Goal: Information Seeking & Learning: Learn about a topic

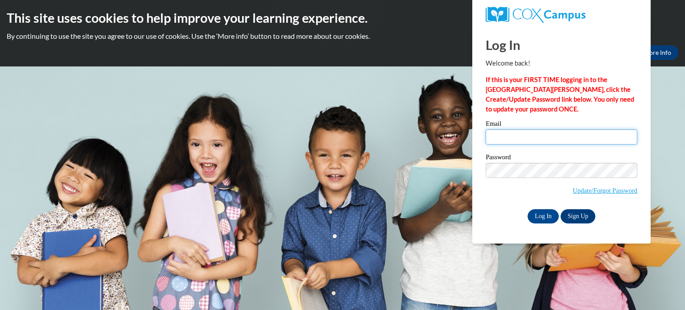
type input "[PERSON_NAME][EMAIL_ADDRESS][DOMAIN_NAME]"
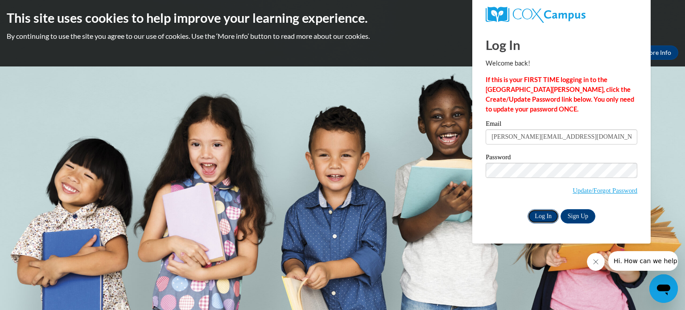
click at [547, 214] on input "Log In" at bounding box center [542, 216] width 31 height 14
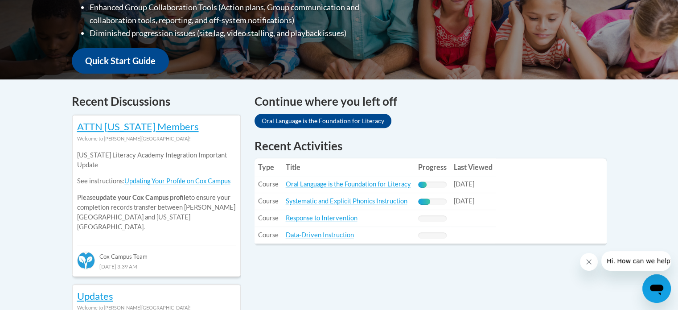
scroll to position [303, 0]
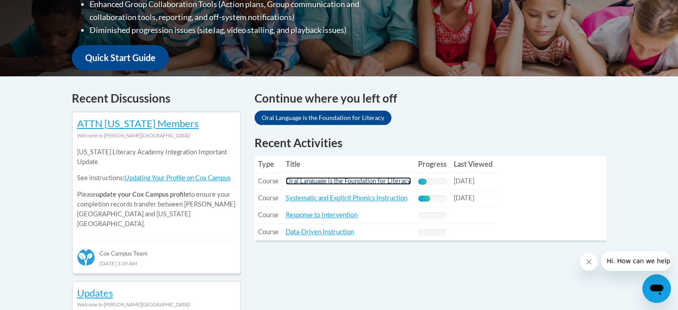
click at [366, 181] on link "Oral Language is the Foundation for Literacy" at bounding box center [348, 181] width 125 height 8
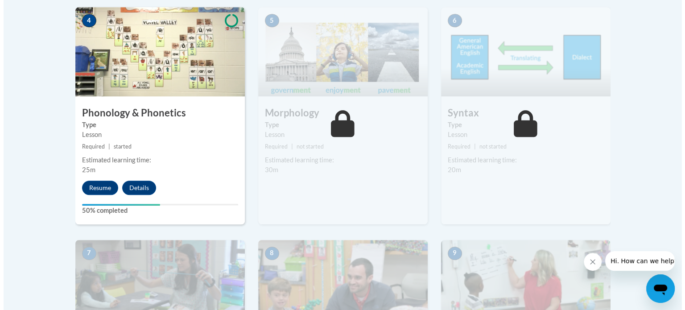
scroll to position [560, 0]
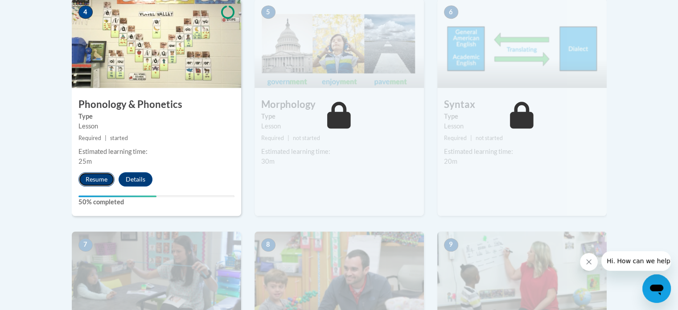
click at [105, 175] on button "Resume" at bounding box center [96, 179] width 36 height 14
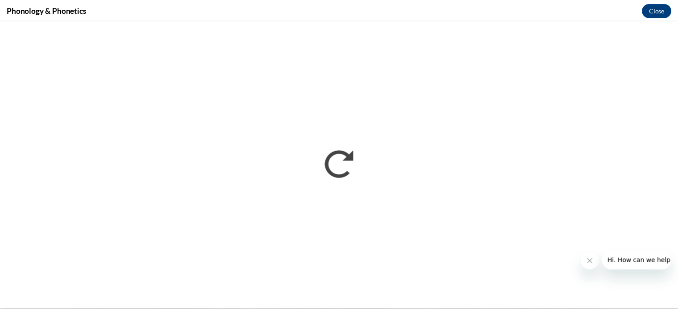
scroll to position [0, 0]
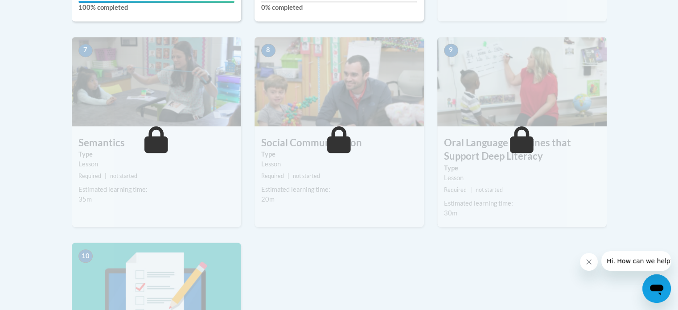
scroll to position [533, 0]
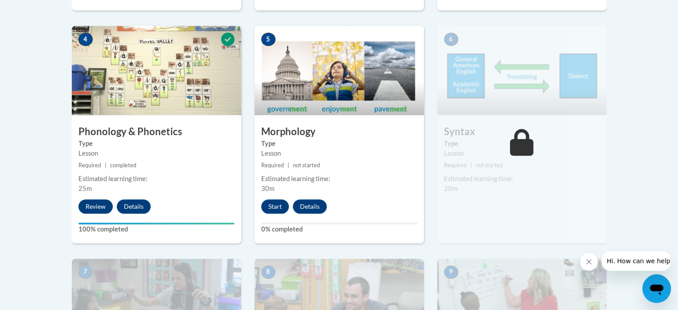
click at [623, 167] on body "This site uses cookies to help improve your learning experience. By continuing …" at bounding box center [339, 181] width 678 height 1429
drag, startPoint x: 623, startPoint y: 167, endPoint x: 612, endPoint y: 156, distance: 15.5
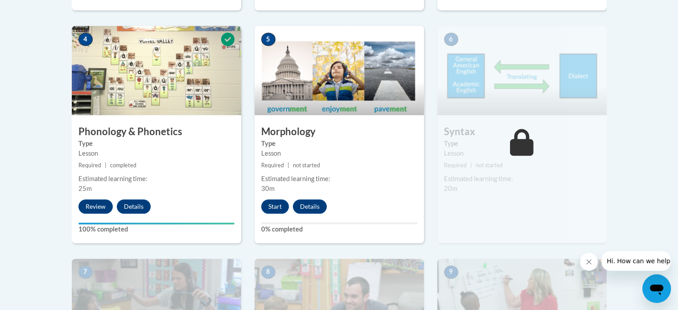
click at [612, 156] on body "This site uses cookies to help improve your learning experience. By continuing …" at bounding box center [339, 181] width 678 height 1429
click at [612, 156] on div "Lessons Active Lessons Lessons Preview Activity 1" at bounding box center [339, 206] width 548 height 978
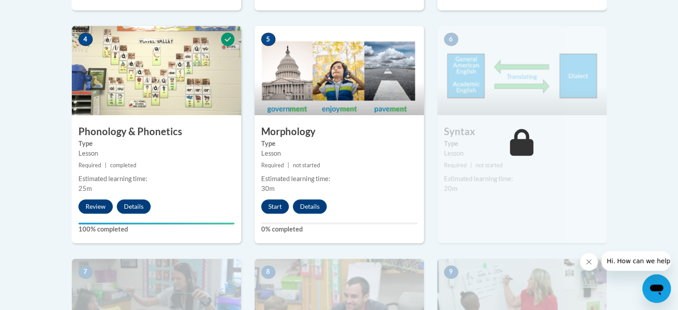
click at [612, 156] on div "Lessons Active Lessons Lessons Preview Activity 1" at bounding box center [339, 206] width 548 height 978
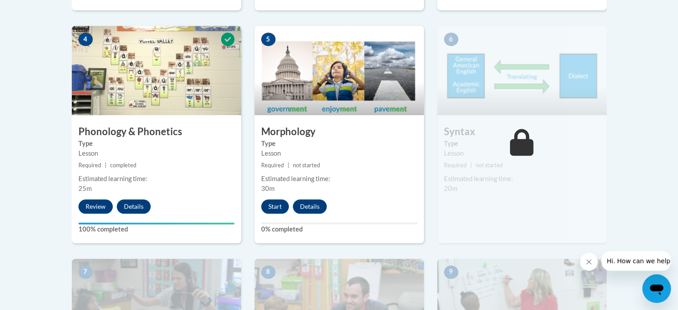
click at [612, 156] on div "Lessons Active Lessons Lessons Preview Activity 1" at bounding box center [339, 206] width 548 height 978
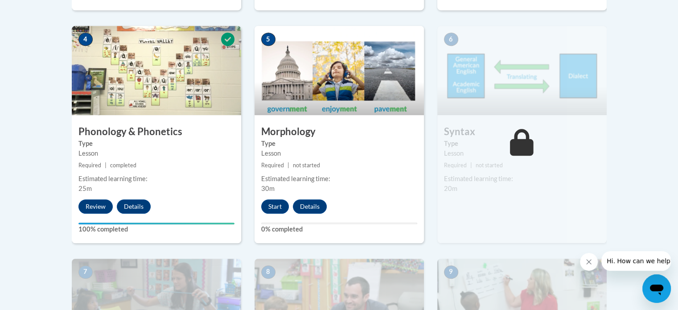
click at [612, 156] on div "Lessons Active Lessons Lessons Preview Activity 1" at bounding box center [339, 206] width 548 height 978
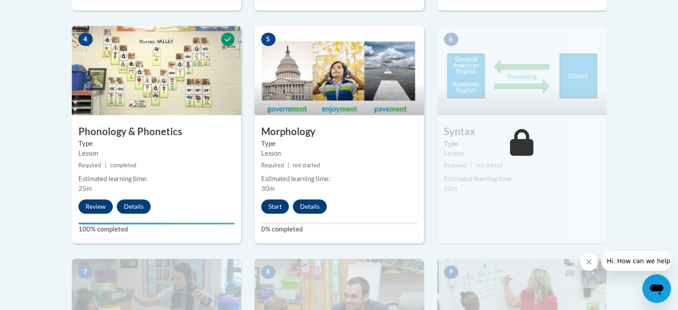
click at [612, 156] on div "Lessons Active Lessons Lessons Preview Activity 1" at bounding box center [339, 206] width 548 height 978
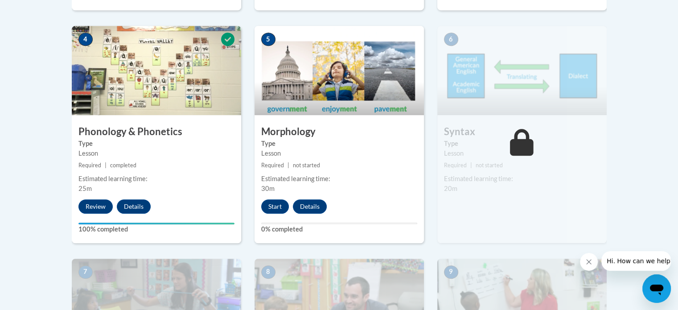
click at [612, 156] on div "Lessons Active Lessons Lessons Preview Activity 1" at bounding box center [339, 206] width 548 height 978
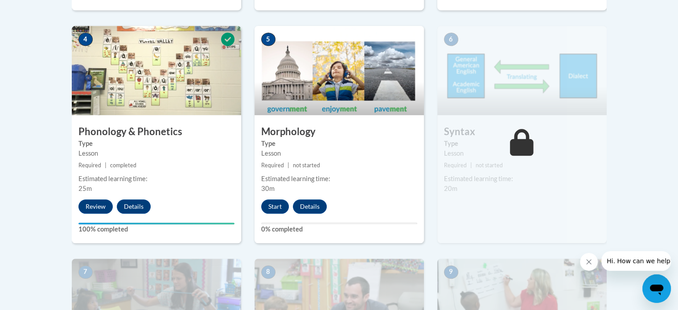
click at [612, 156] on div "Lessons Active Lessons Lessons Preview Activity 1" at bounding box center [339, 206] width 548 height 978
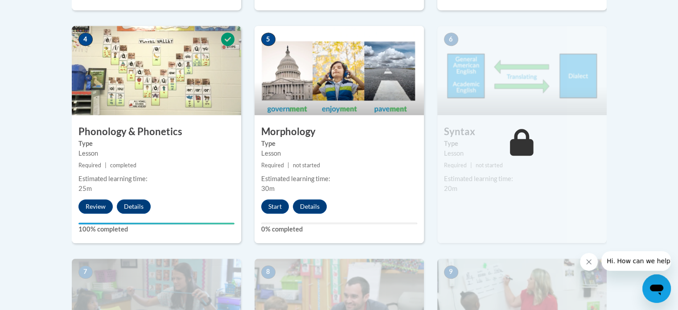
click at [612, 156] on div "Lessons Active Lessons Lessons Preview Activity 1" at bounding box center [339, 206] width 548 height 978
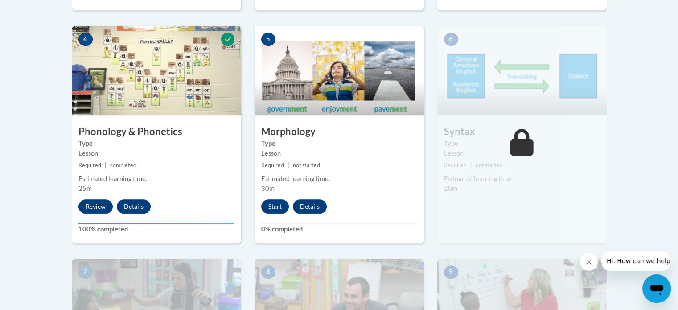
click at [612, 156] on div "Lessons Active Lessons Lessons Preview Activity 1" at bounding box center [339, 206] width 548 height 978
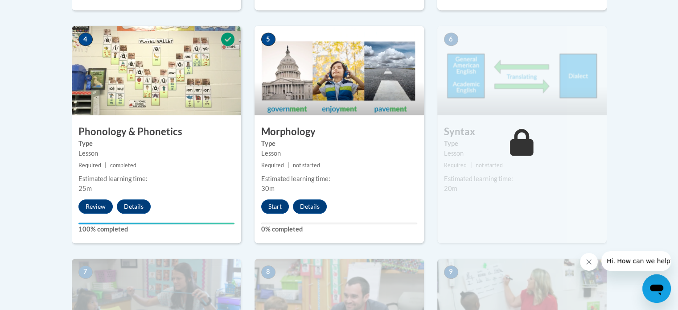
click at [612, 156] on div "Lessons Active Lessons Lessons Preview Activity 1" at bounding box center [339, 206] width 548 height 978
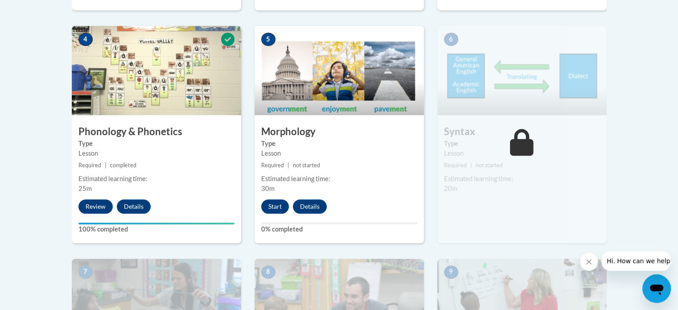
click at [612, 156] on div "Lessons Active Lessons Lessons Preview Activity 1" at bounding box center [339, 206] width 548 height 978
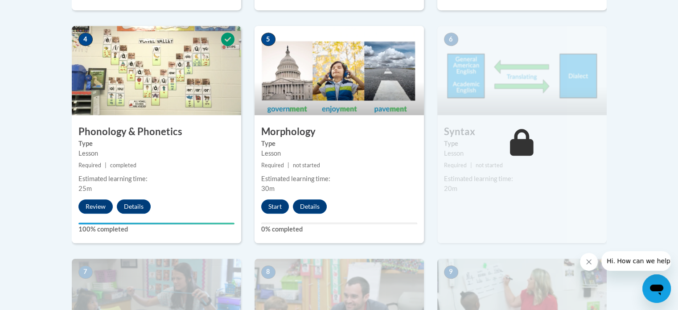
click at [612, 156] on div "Lessons Active Lessons Lessons Preview Activity 1" at bounding box center [339, 206] width 548 height 978
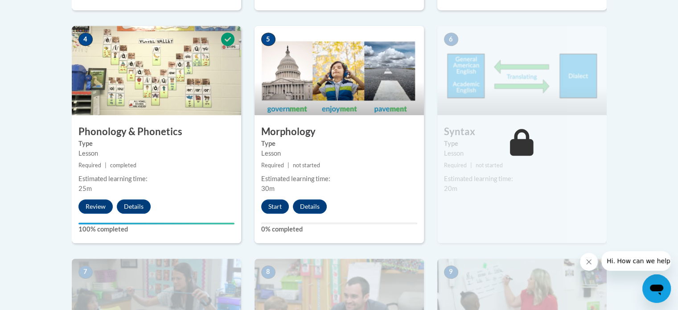
click at [612, 156] on div "Lessons Active Lessons Lessons Preview Activity 1" at bounding box center [339, 206] width 548 height 978
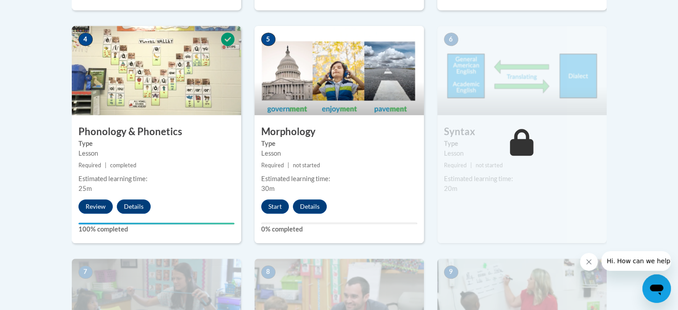
click at [612, 156] on div "Lessons Active Lessons Lessons Preview Activity 1" at bounding box center [339, 206] width 548 height 978
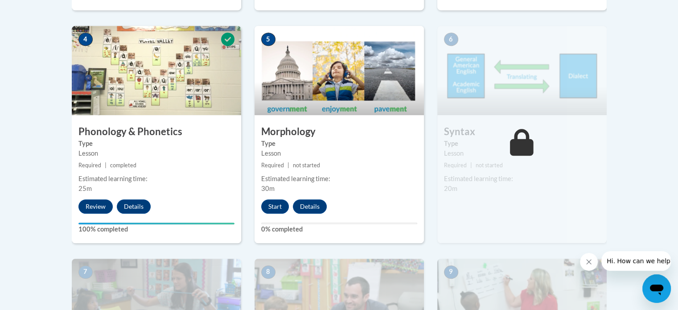
click at [612, 156] on div "Lessons Active Lessons Lessons Preview Activity 1" at bounding box center [339, 206] width 548 height 978
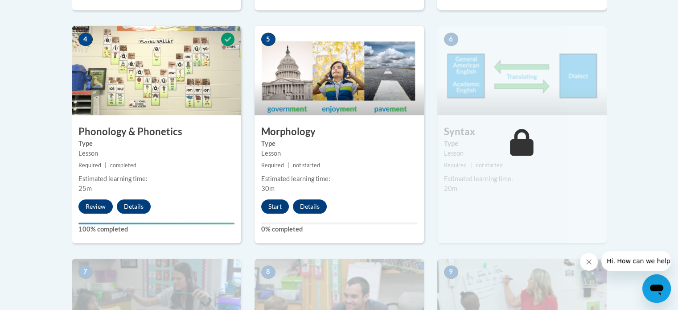
click at [612, 156] on div "Lessons Active Lessons Lessons Preview Activity 1" at bounding box center [339, 206] width 548 height 978
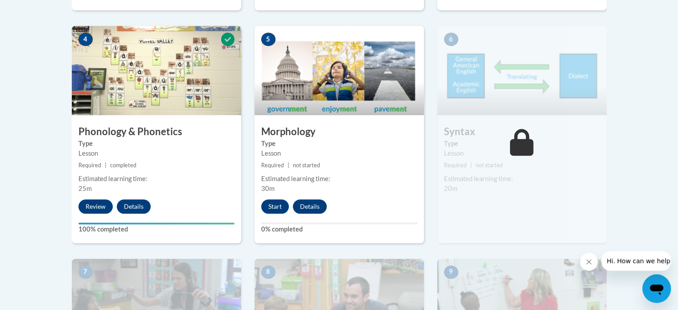
click at [612, 156] on div "Lessons Active Lessons Lessons Preview Activity 1" at bounding box center [339, 206] width 548 height 978
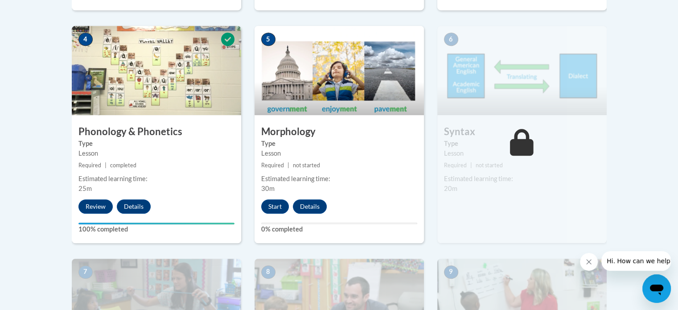
click at [612, 156] on div "Lessons Active Lessons Lessons Preview Activity 1" at bounding box center [339, 206] width 548 height 978
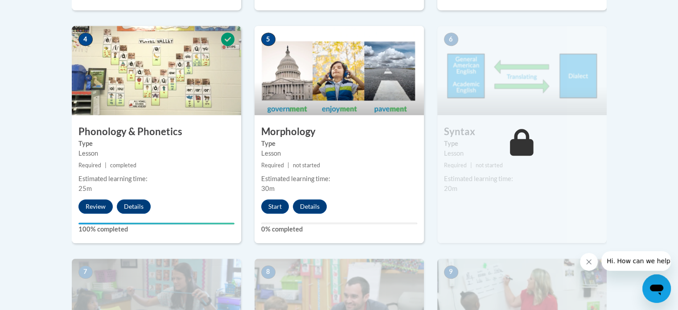
click at [612, 156] on div "Lessons Active Lessons Lessons Preview Activity 1" at bounding box center [339, 206] width 548 height 978
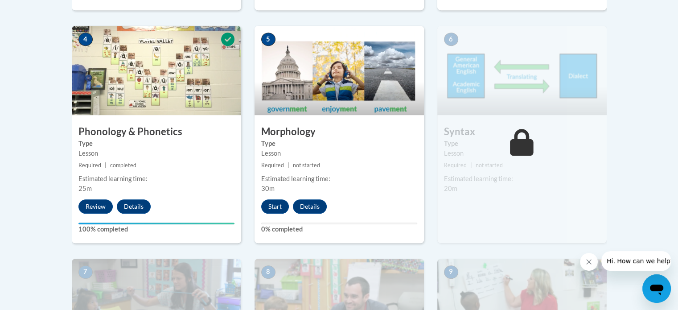
click at [612, 156] on div "Lessons Active Lessons Lessons Preview Activity 1" at bounding box center [339, 206] width 548 height 978
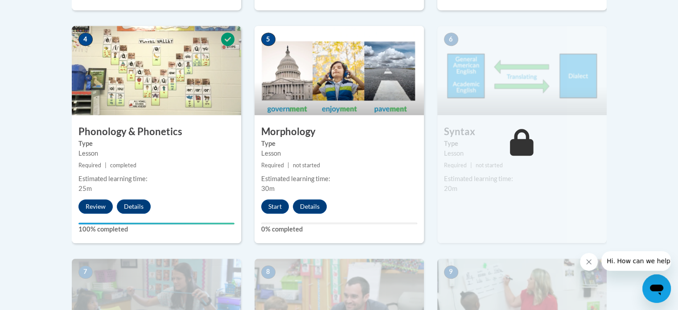
click at [612, 156] on div "Lessons Active Lessons Lessons Preview Activity 1" at bounding box center [339, 206] width 548 height 978
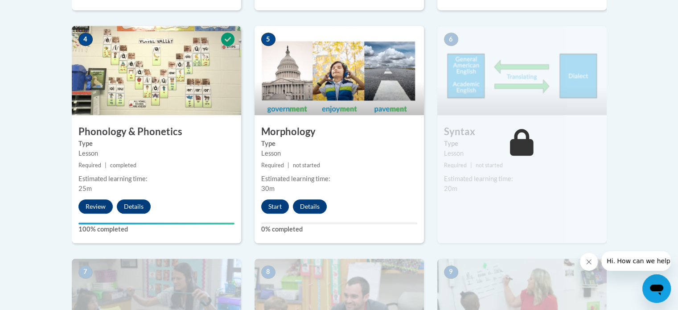
click at [612, 156] on div "Lessons Active Lessons Lessons Preview Activity 1" at bounding box center [339, 206] width 548 height 978
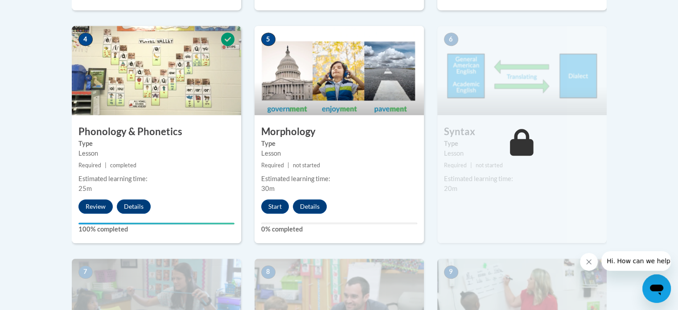
click at [612, 156] on div "Lessons Active Lessons Lessons Preview Activity 1" at bounding box center [339, 206] width 548 height 978
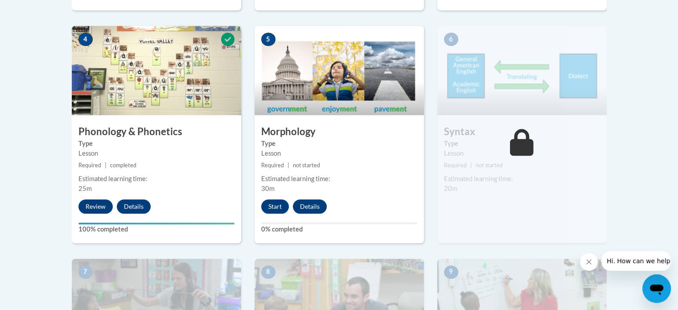
click at [612, 156] on div "Lessons Active Lessons Lessons Preview Activity 1" at bounding box center [339, 206] width 548 height 978
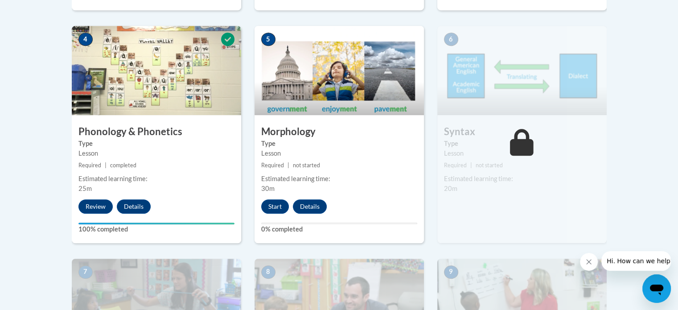
click at [612, 156] on div "Lessons Active Lessons Lessons Preview Activity 1" at bounding box center [339, 206] width 548 height 978
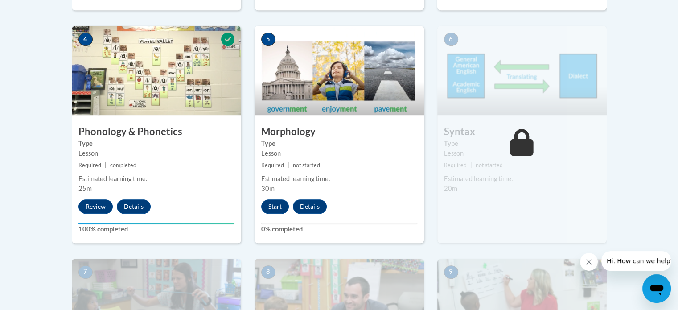
click at [612, 156] on div "Lessons Active Lessons Lessons Preview Activity 1" at bounding box center [339, 206] width 548 height 978
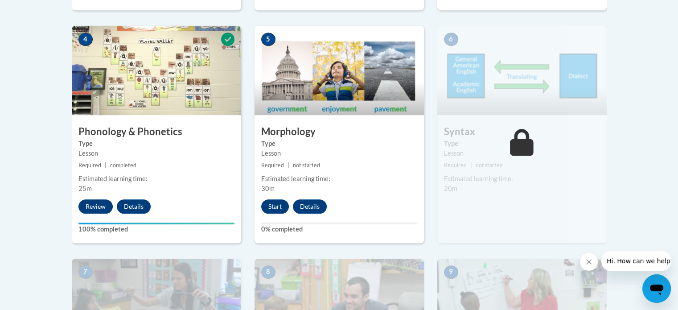
click at [612, 156] on div "Lessons Active Lessons Lessons Preview Activity 1" at bounding box center [339, 206] width 548 height 978
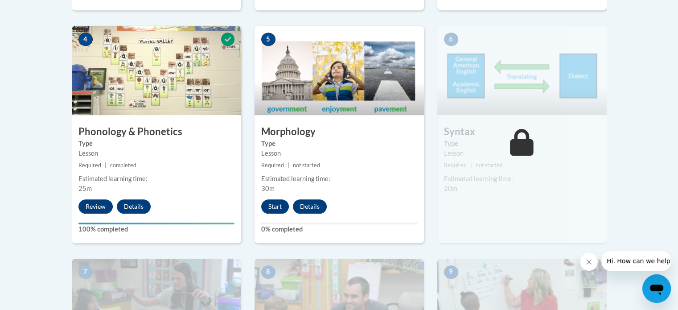
click at [612, 156] on div "Lessons Active Lessons Lessons Preview Activity 1" at bounding box center [339, 206] width 548 height 978
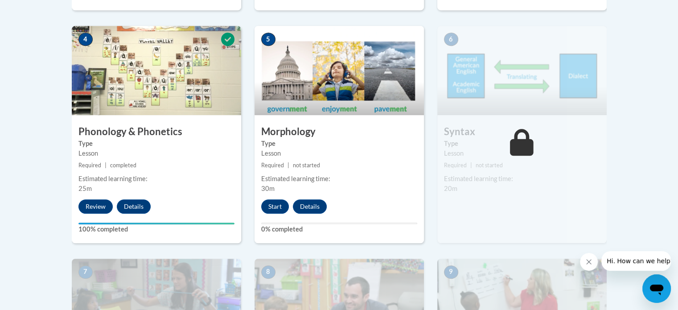
click at [612, 156] on div "Lessons Active Lessons Lessons Preview Activity 1" at bounding box center [339, 206] width 548 height 978
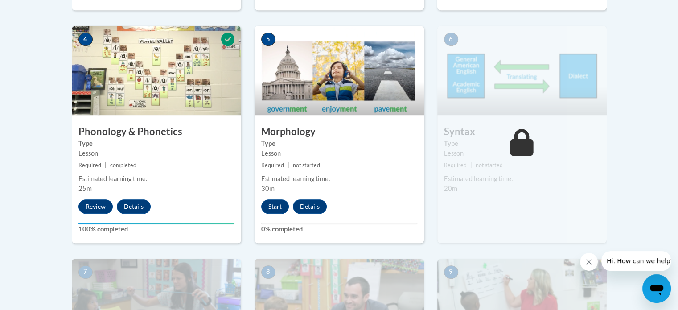
click at [612, 156] on div "Lessons Active Lessons Lessons Preview Activity 1" at bounding box center [339, 206] width 548 height 978
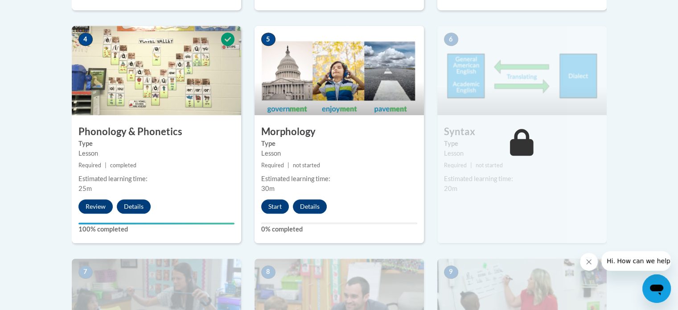
click at [612, 156] on div "Lessons Active Lessons Lessons Preview Activity 1" at bounding box center [339, 206] width 548 height 978
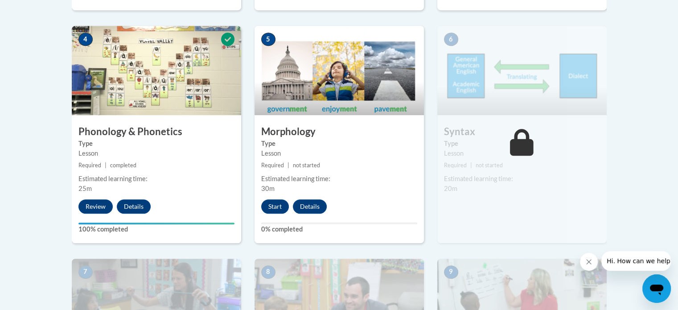
click at [612, 156] on div "Lessons Active Lessons Lessons Preview Activity 1" at bounding box center [339, 206] width 548 height 978
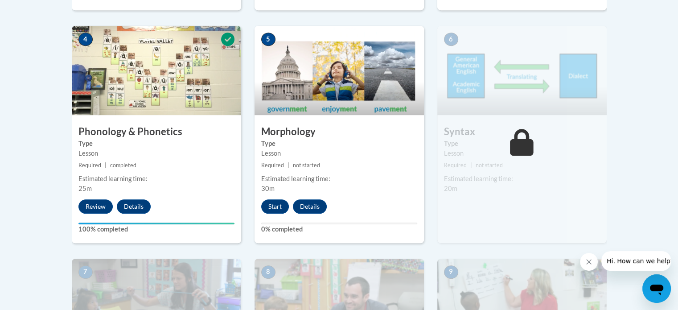
click at [612, 156] on div "Lessons Active Lessons Lessons Preview Activity 1" at bounding box center [339, 206] width 548 height 978
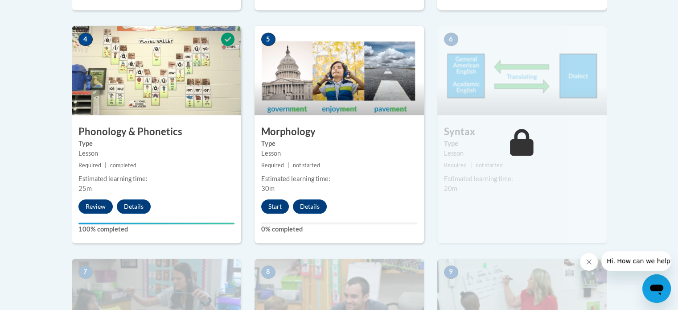
click at [612, 156] on div "Lessons Active Lessons Lessons Preview Activity 1" at bounding box center [339, 206] width 548 height 978
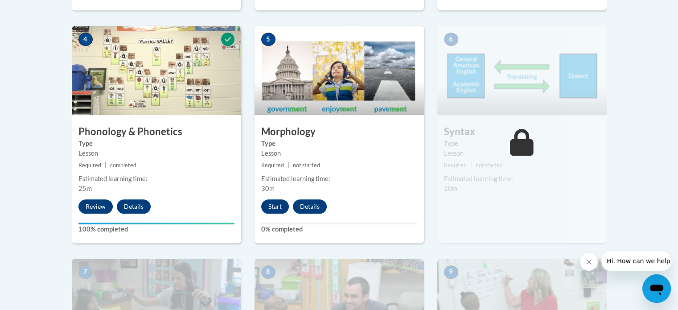
click at [612, 156] on div "Lessons Active Lessons Lessons Preview Activity 1" at bounding box center [339, 206] width 548 height 978
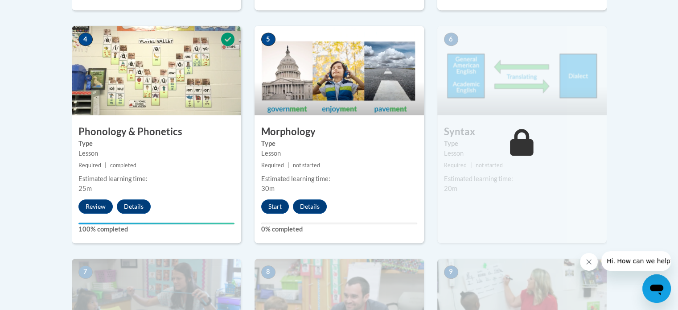
click at [612, 156] on div "Lessons Active Lessons Lessons Preview Activity 1" at bounding box center [339, 206] width 548 height 978
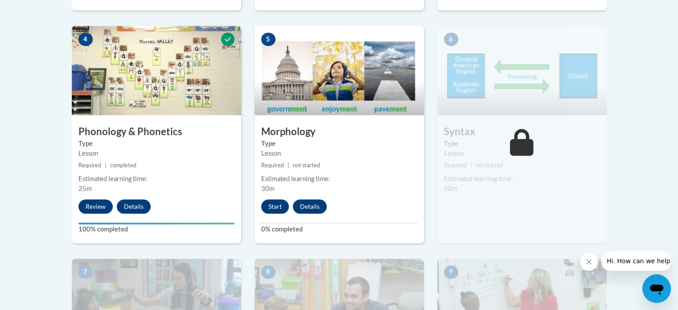
click at [612, 156] on div "Lessons Active Lessons Lessons Preview Activity 1" at bounding box center [339, 206] width 548 height 978
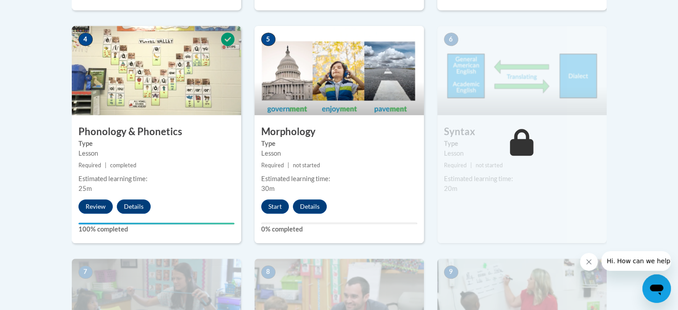
click at [612, 156] on div "Lessons Active Lessons Lessons Preview Activity 1" at bounding box center [339, 206] width 548 height 978
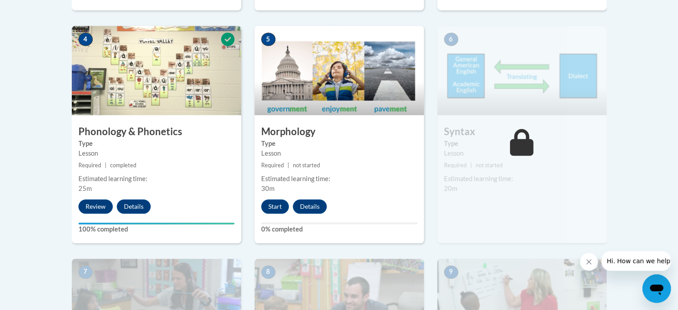
click at [612, 156] on div "Lessons Active Lessons Lessons Preview Activity 1" at bounding box center [339, 206] width 548 height 978
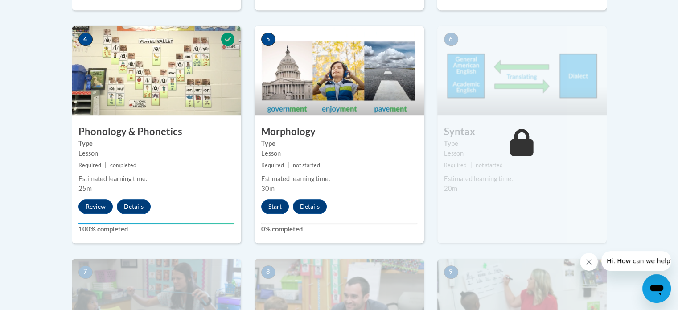
click at [612, 156] on div "Lessons Active Lessons Lessons Preview Activity 1" at bounding box center [339, 206] width 548 height 978
drag, startPoint x: 612, startPoint y: 156, endPoint x: 618, endPoint y: 194, distance: 38.3
drag, startPoint x: 618, startPoint y: 194, endPoint x: 642, endPoint y: 200, distance: 25.4
click at [642, 200] on body "This site uses cookies to help improve your learning experience. By continuing …" at bounding box center [339, 181] width 678 height 1429
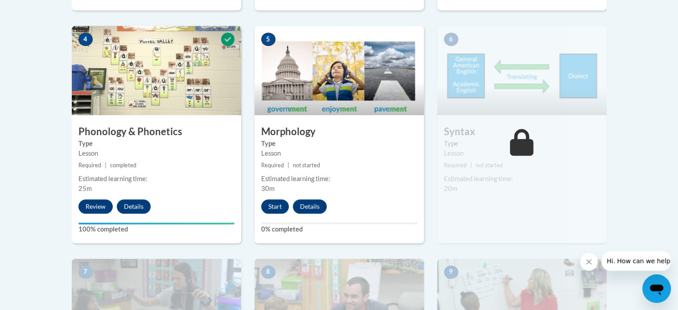
click at [635, 198] on body "This site uses cookies to help improve your learning experience. By continuing …" at bounding box center [339, 181] width 678 height 1429
click at [636, 200] on body "This site uses cookies to help improve your learning experience. By continuing …" at bounding box center [339, 181] width 678 height 1429
click at [641, 209] on body "This site uses cookies to help improve your learning experience. By continuing …" at bounding box center [339, 181] width 678 height 1429
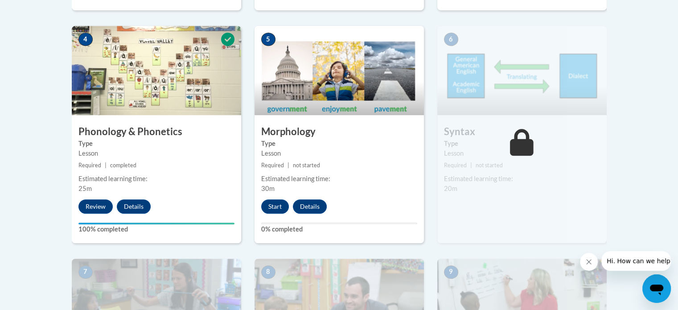
click at [641, 209] on body "This site uses cookies to help improve your learning experience. By continuing …" at bounding box center [339, 181] width 678 height 1429
click at [644, 199] on body "This site uses cookies to help improve your learning experience. By continuing …" at bounding box center [339, 181] width 678 height 1429
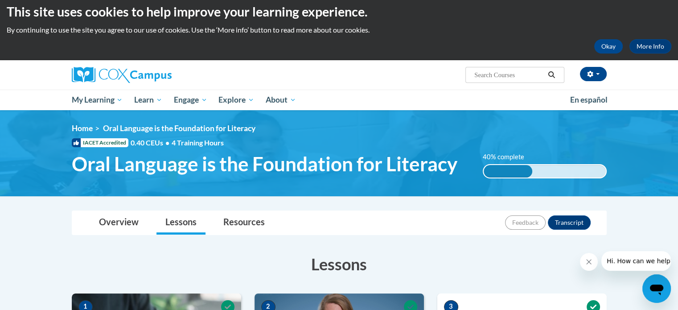
scroll to position [0, 0]
